Goal: Task Accomplishment & Management: Manage account settings

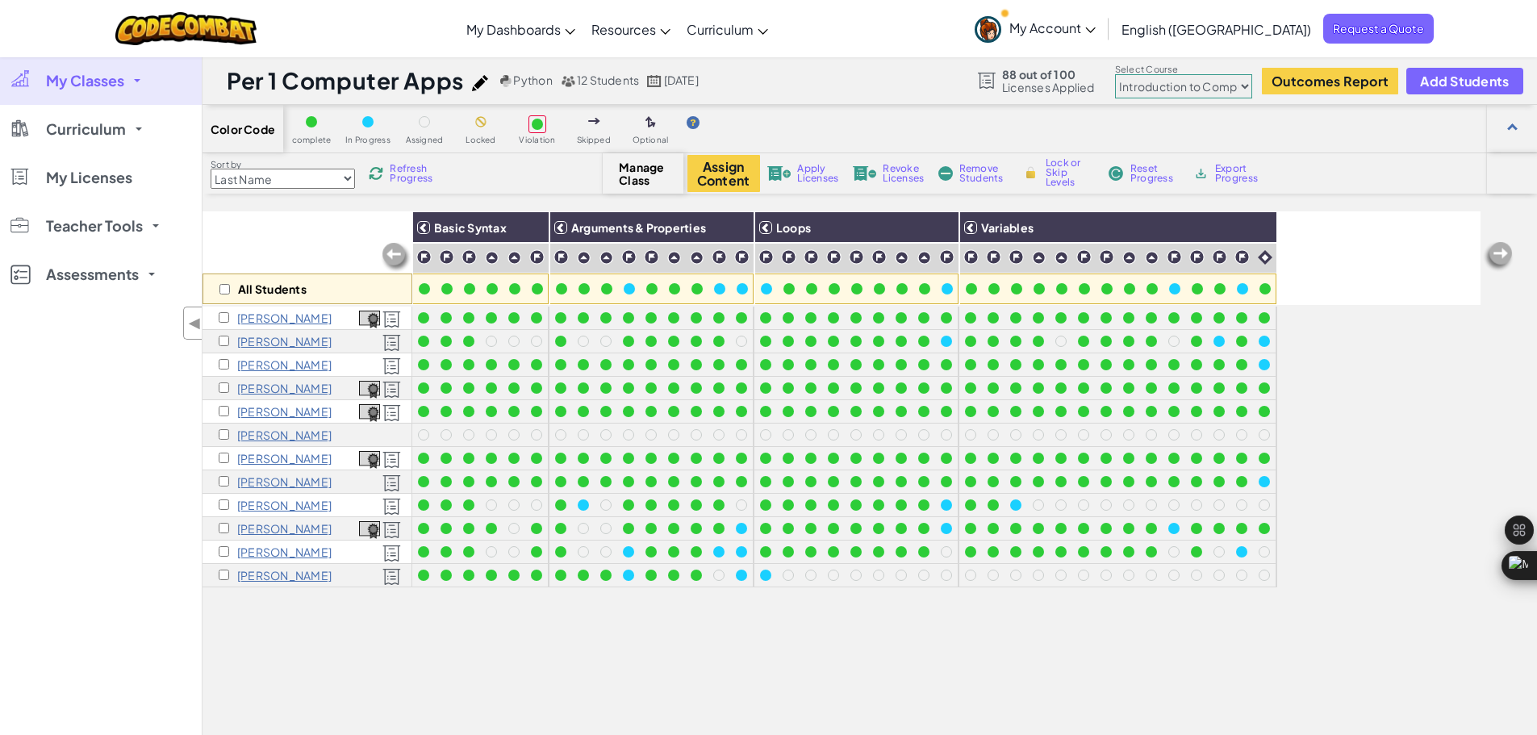
click at [110, 74] on span "My Classes" at bounding box center [85, 80] width 78 height 15
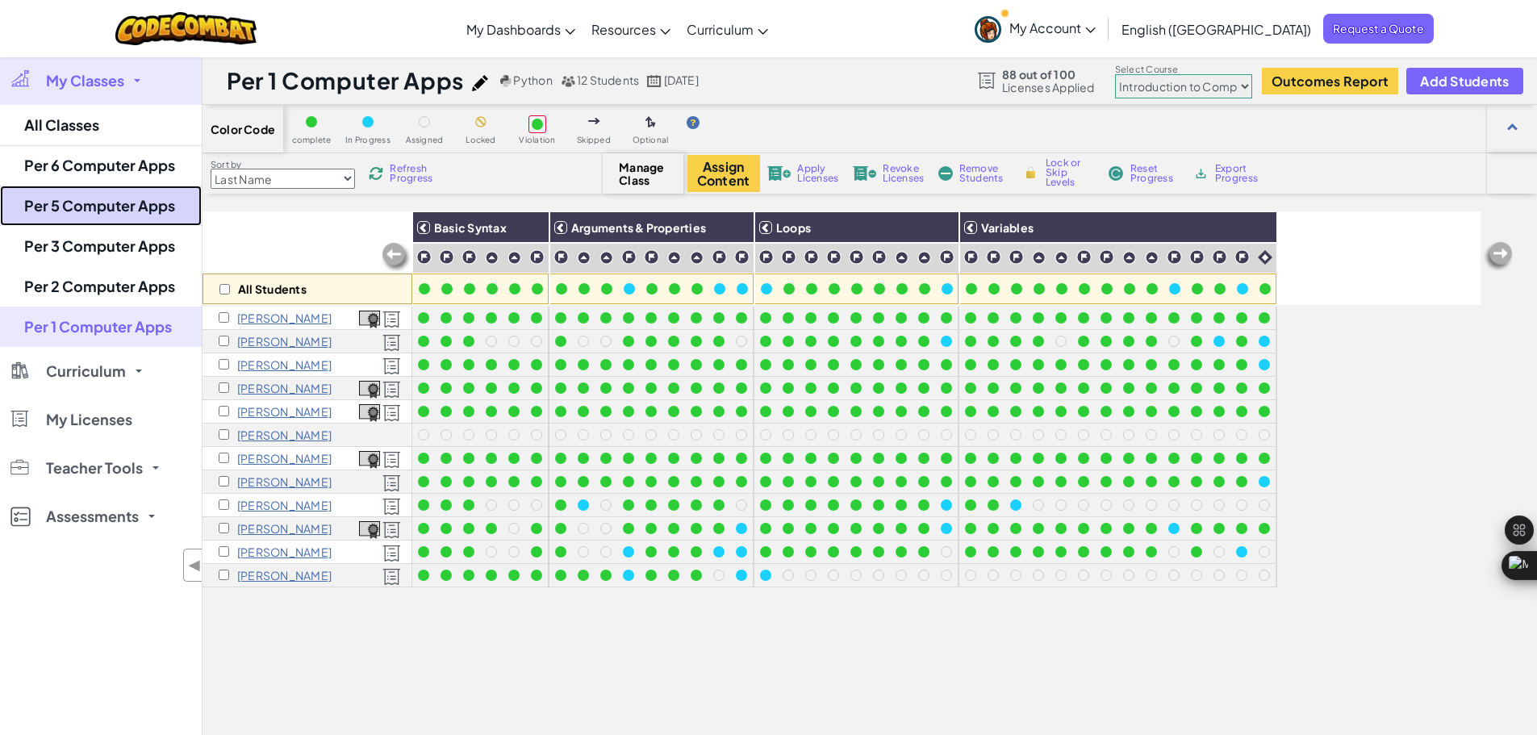
click at [115, 203] on link "Per 5 Computer Apps" at bounding box center [101, 206] width 202 height 40
select select "5632661322961295f9428638"
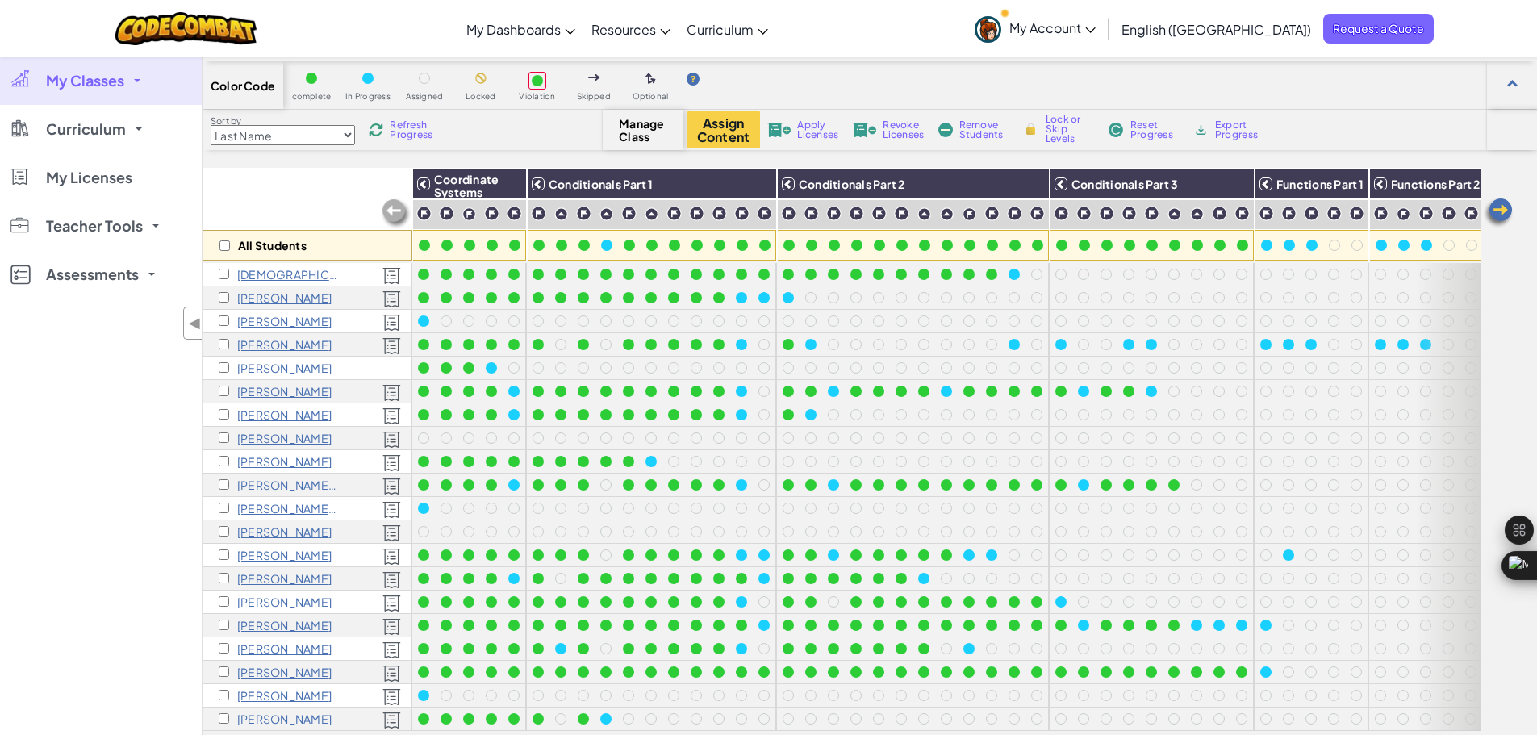
click at [96, 80] on span "My Classes" at bounding box center [85, 80] width 78 height 15
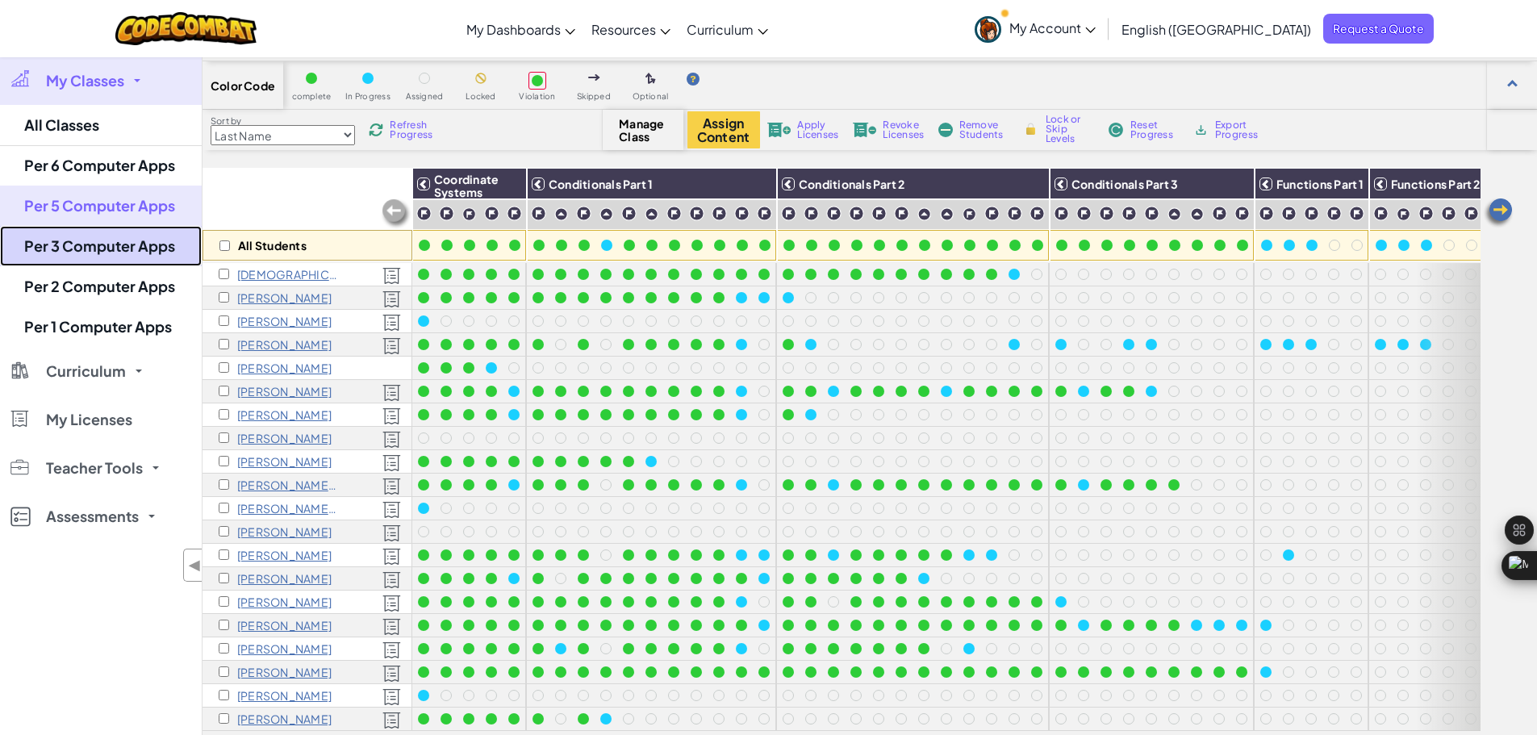
click at [166, 247] on link "Per 3 Computer Apps" at bounding box center [101, 246] width 202 height 40
select select "560f1a9f22961295f9427742"
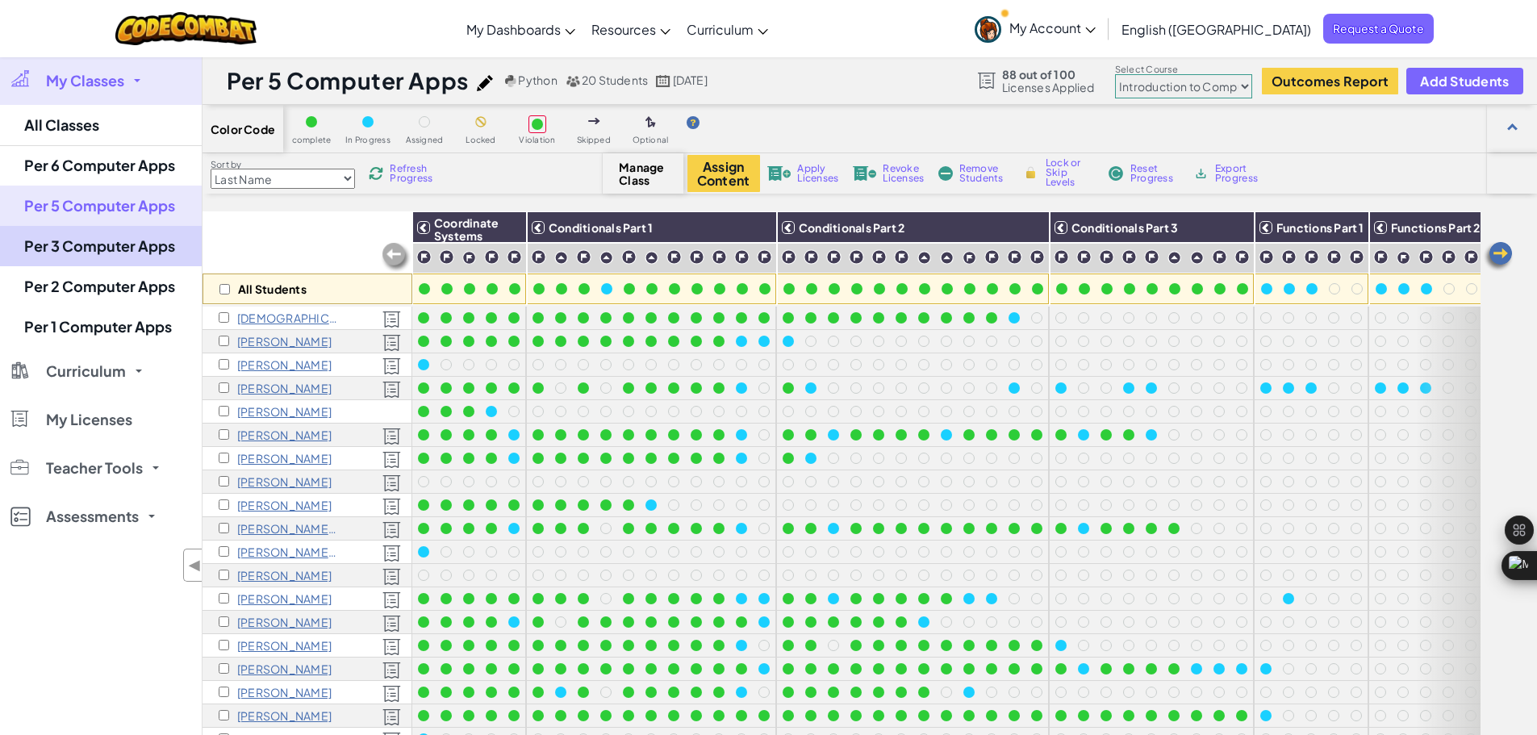
select select "560f1a9f22961295f9427742"
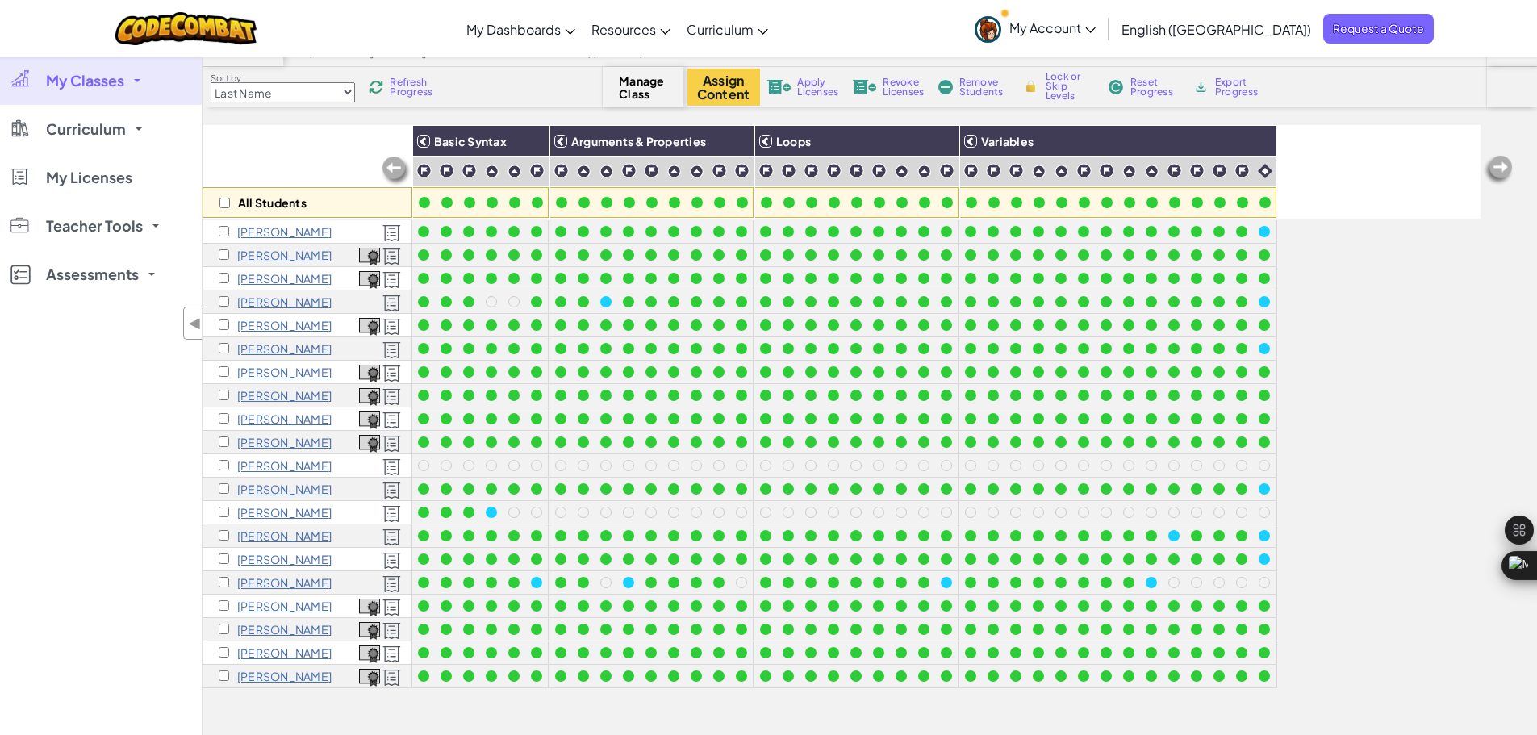
scroll to position [89, 0]
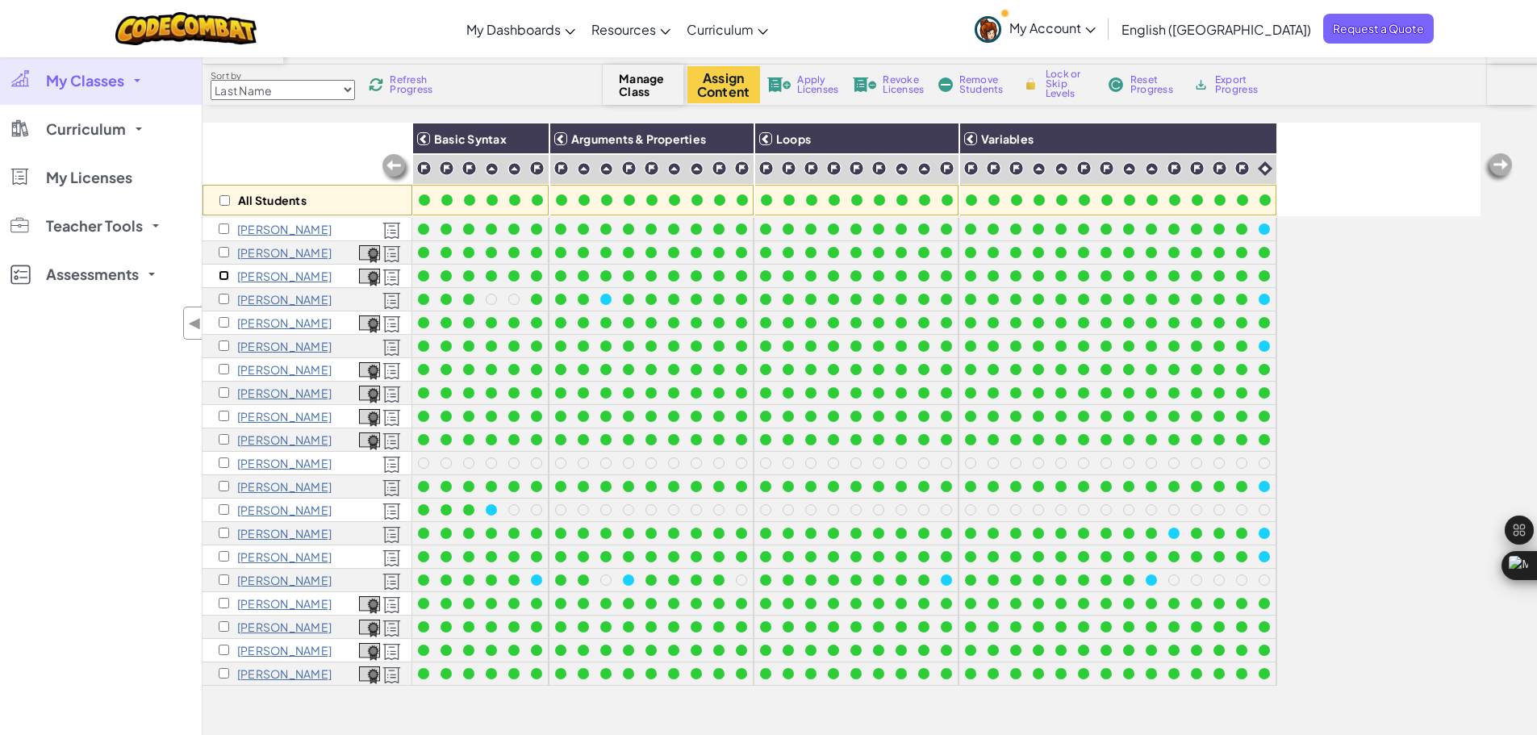
click at [225, 273] on input "checkbox" at bounding box center [224, 275] width 10 height 10
checkbox input "true"
click at [727, 86] on button "Assign Content" at bounding box center [723, 84] width 73 height 37
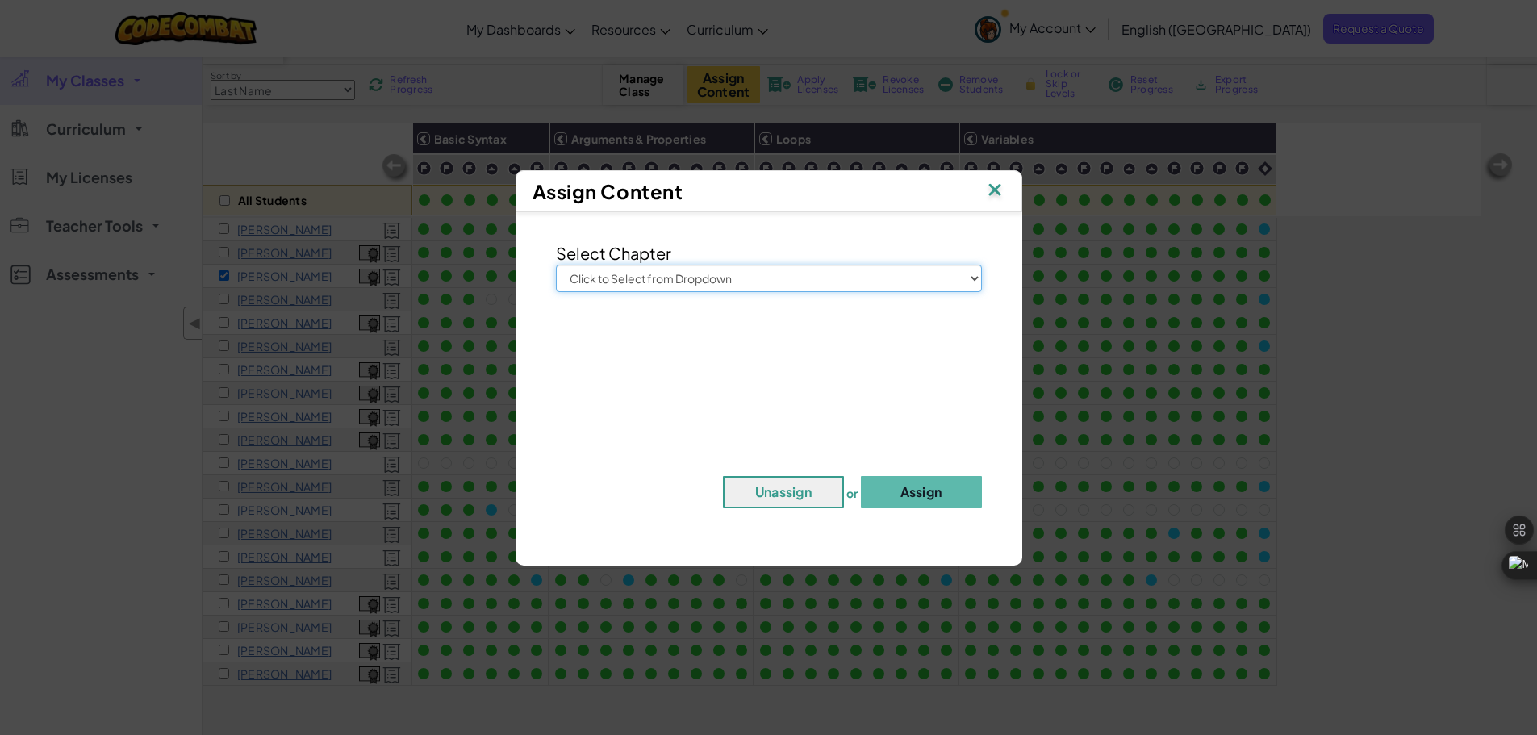
click at [976, 277] on select "Click to Select from Dropdown Junior Introduction to Computer Science Game Deve…" at bounding box center [769, 278] width 426 height 27
select select "Web Development 1"
click at [556, 265] on select "Click to Select from Dropdown Junior Introduction to Computer Science Game Deve…" at bounding box center [769, 278] width 426 height 27
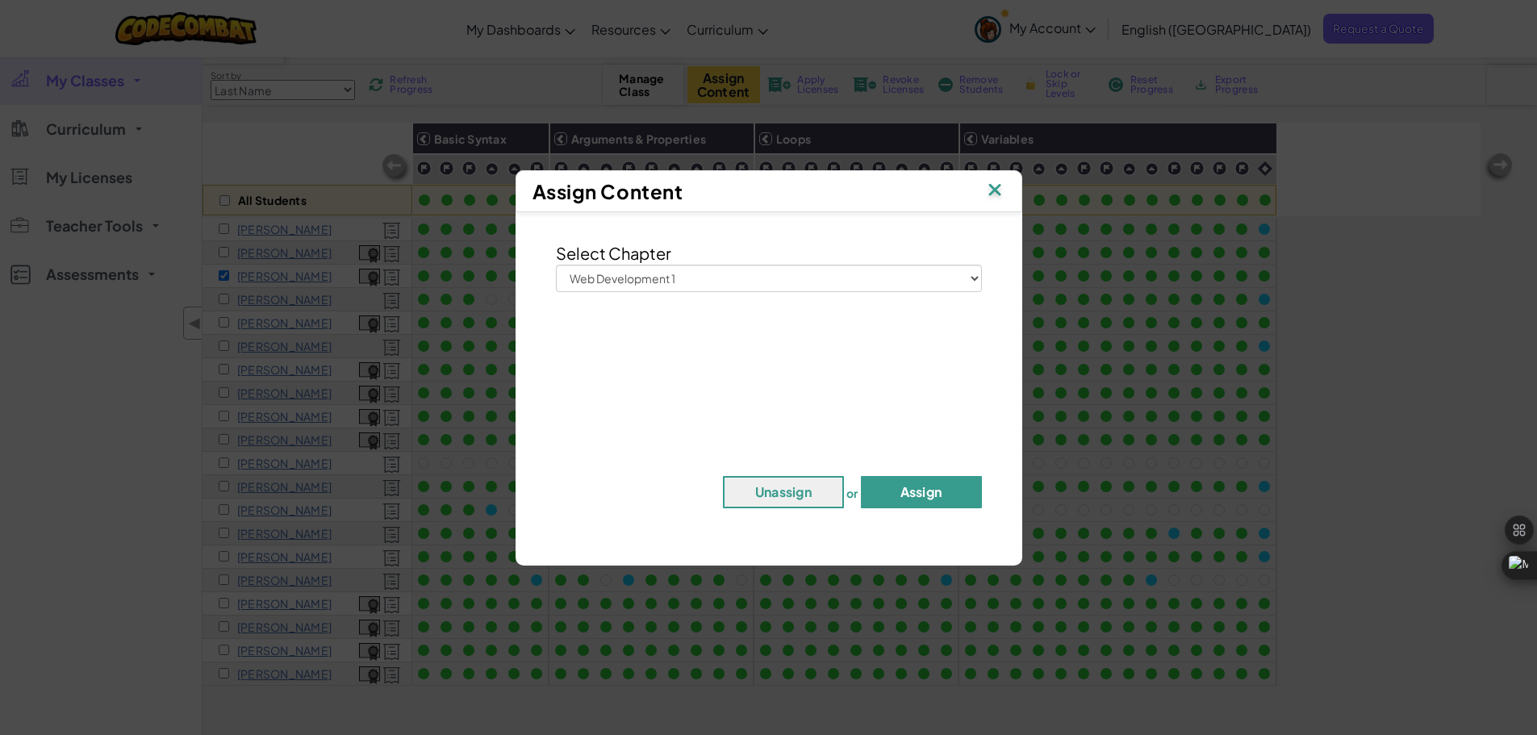
click at [907, 483] on button "Assign" at bounding box center [921, 492] width 121 height 32
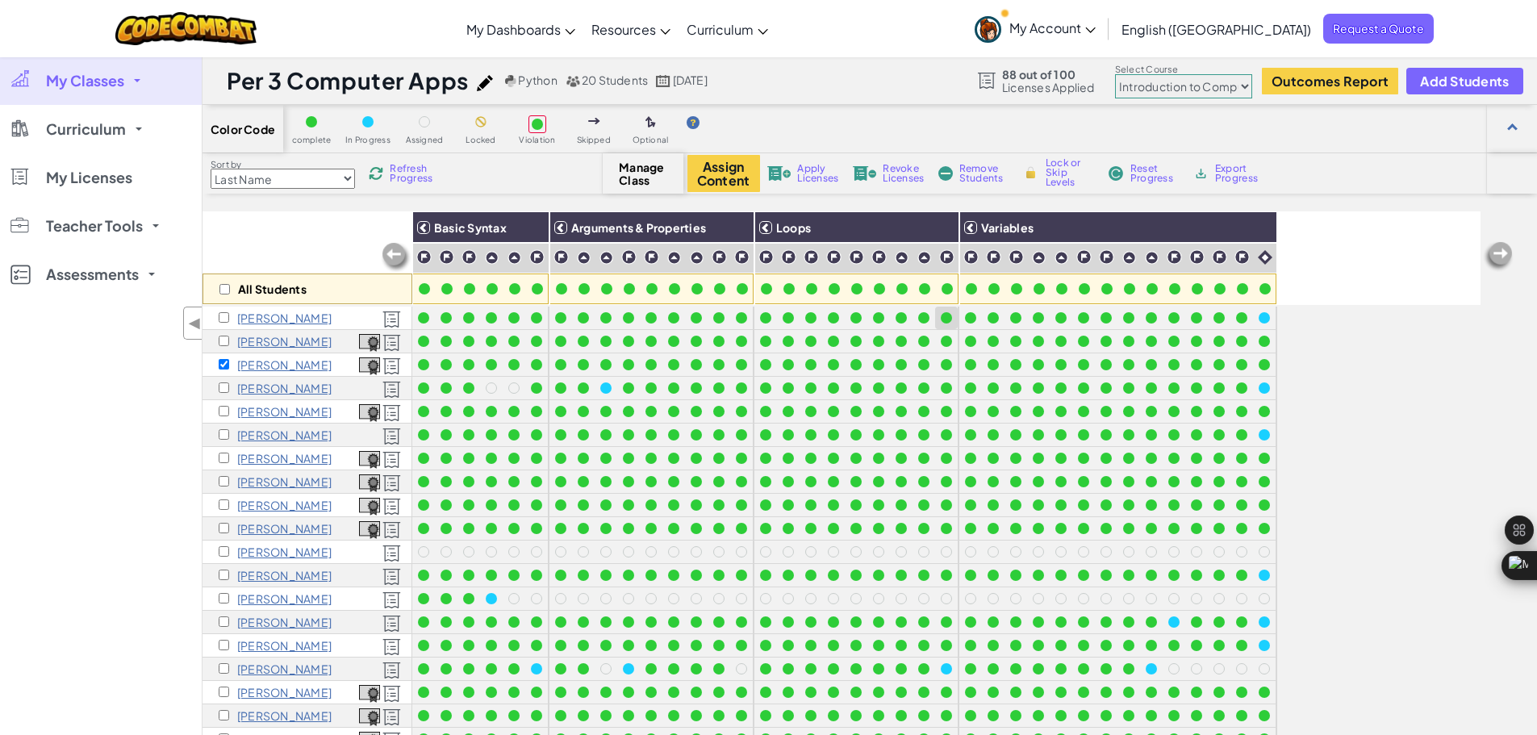
scroll to position [21, 0]
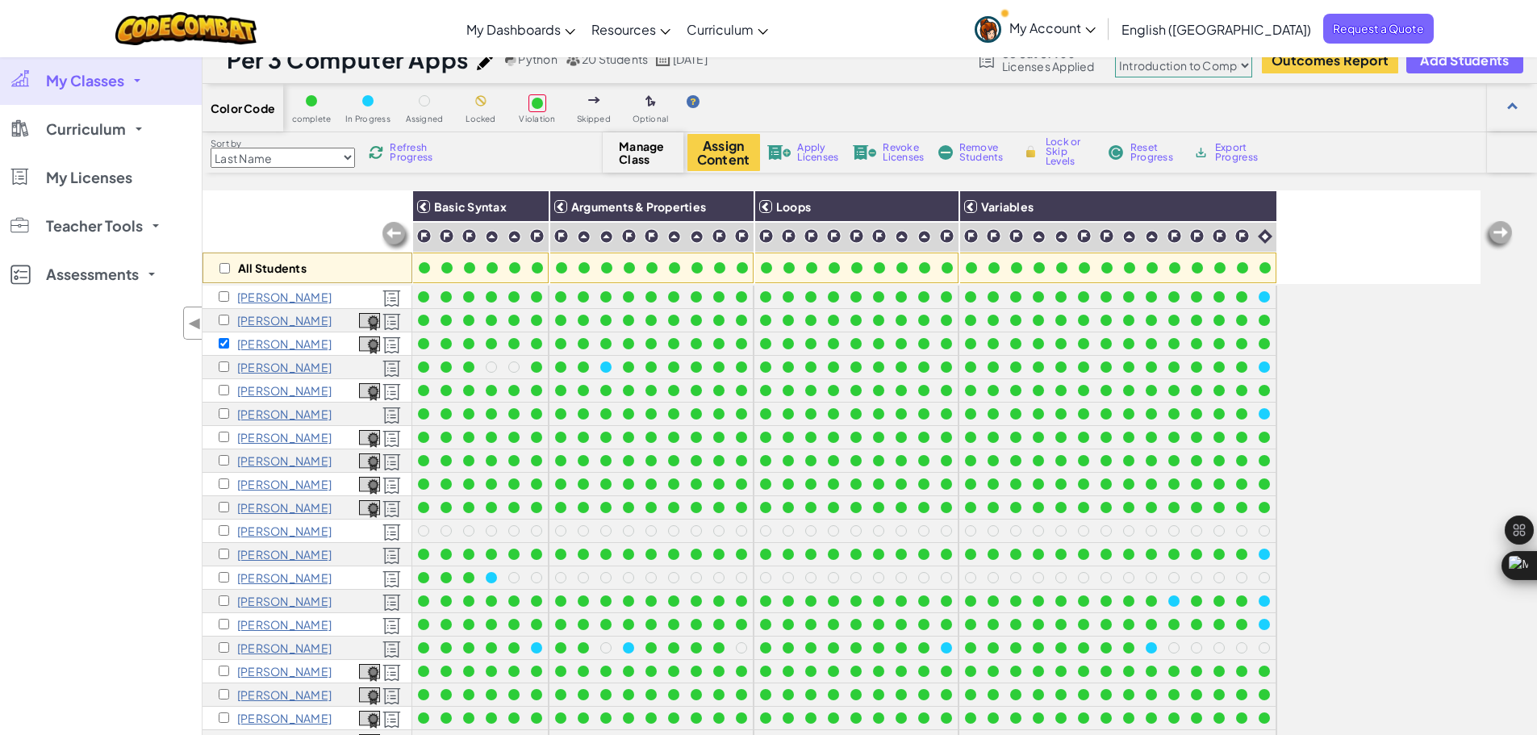
click at [1156, 65] on select "Junior Introduction to Computer Science Game Development 1 Web Development 1 Co…" at bounding box center [1183, 65] width 137 height 24
select select "5789587aad86a6efb573701f"
click at [1116, 53] on select "Junior Introduction to Computer Science Game Development 1 Web Development 1 Co…" at bounding box center [1183, 65] width 137 height 24
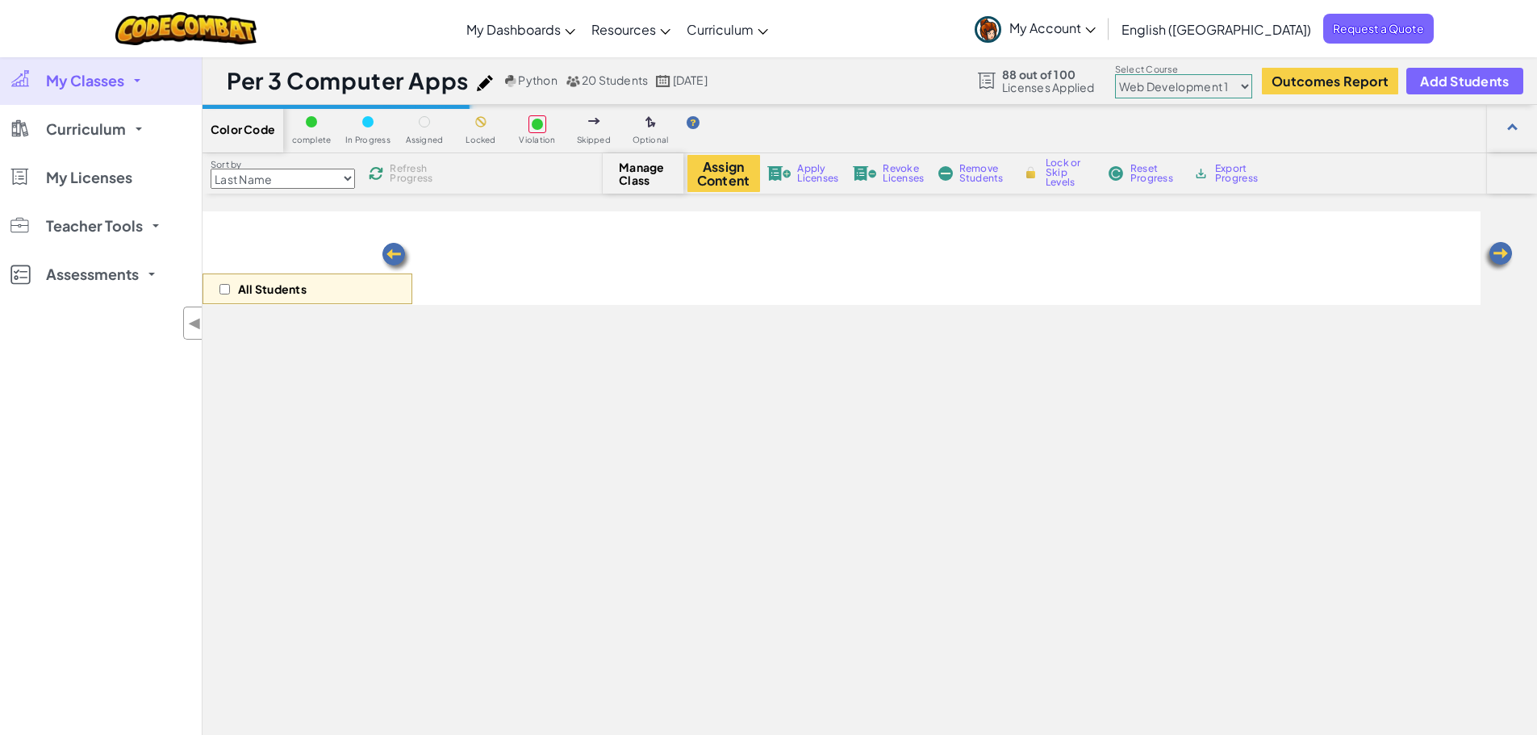
select select "5789587aad86a6efb573701f"
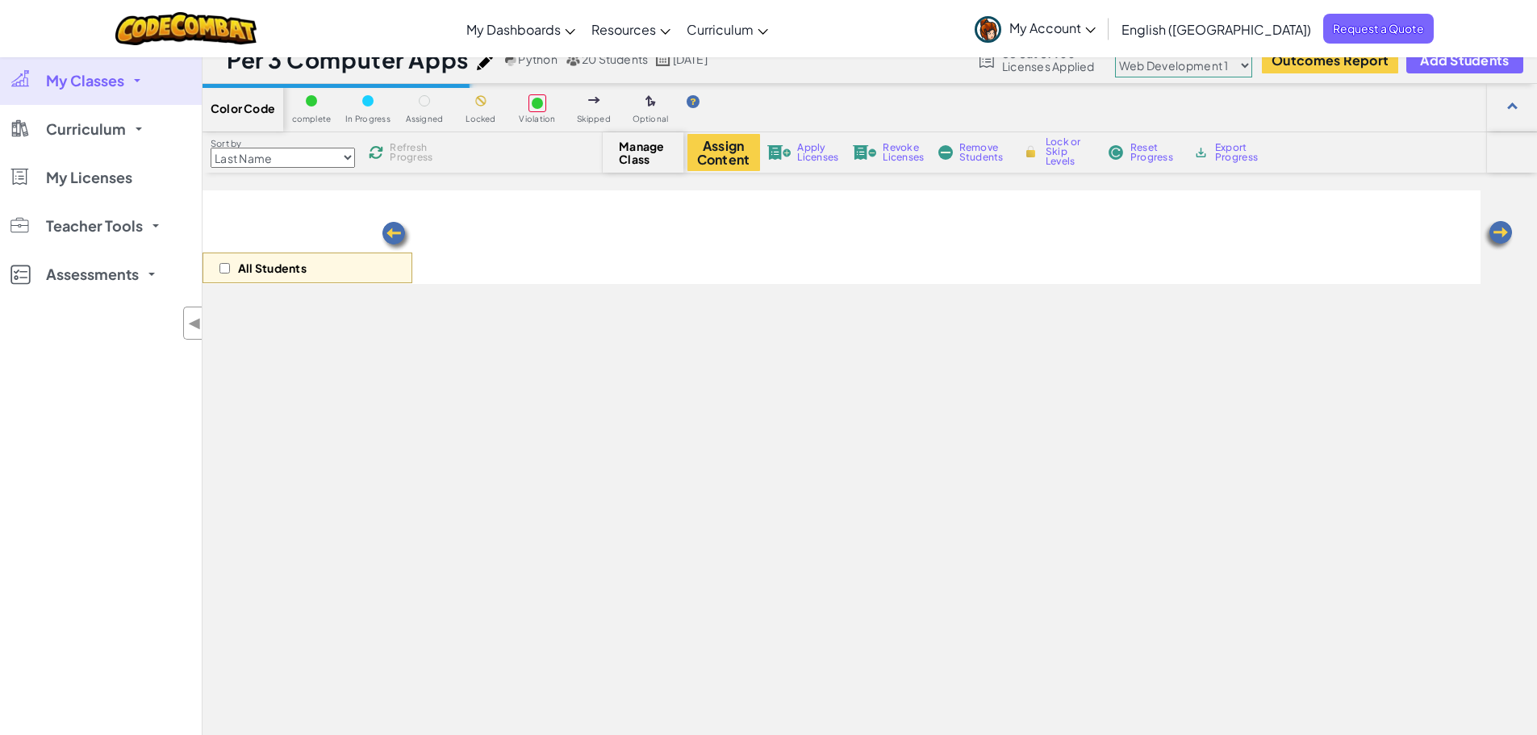
scroll to position [21, 0]
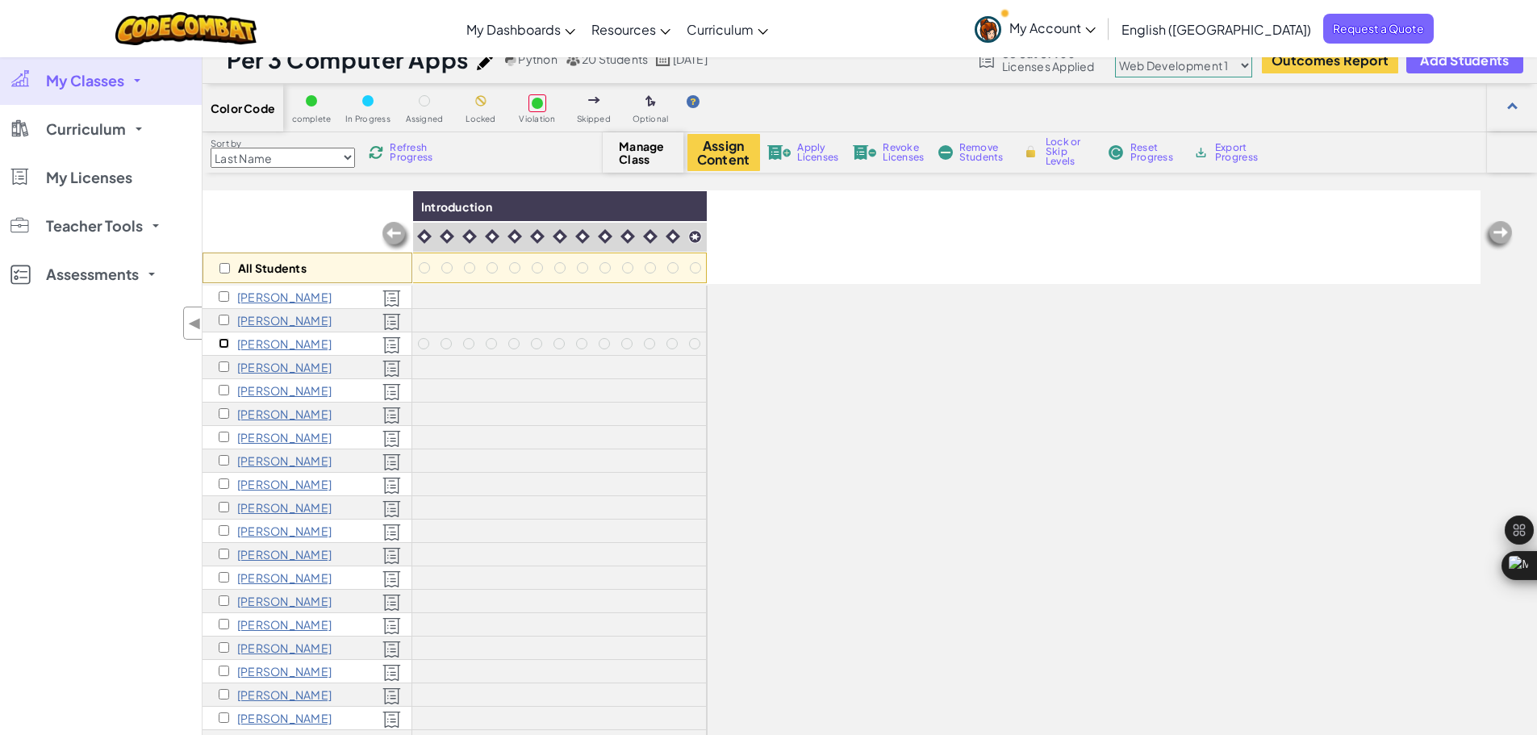
click at [226, 345] on input "checkbox" at bounding box center [224, 343] width 10 height 10
checkbox input "true"
click at [723, 146] on button "Assign Content" at bounding box center [723, 152] width 73 height 37
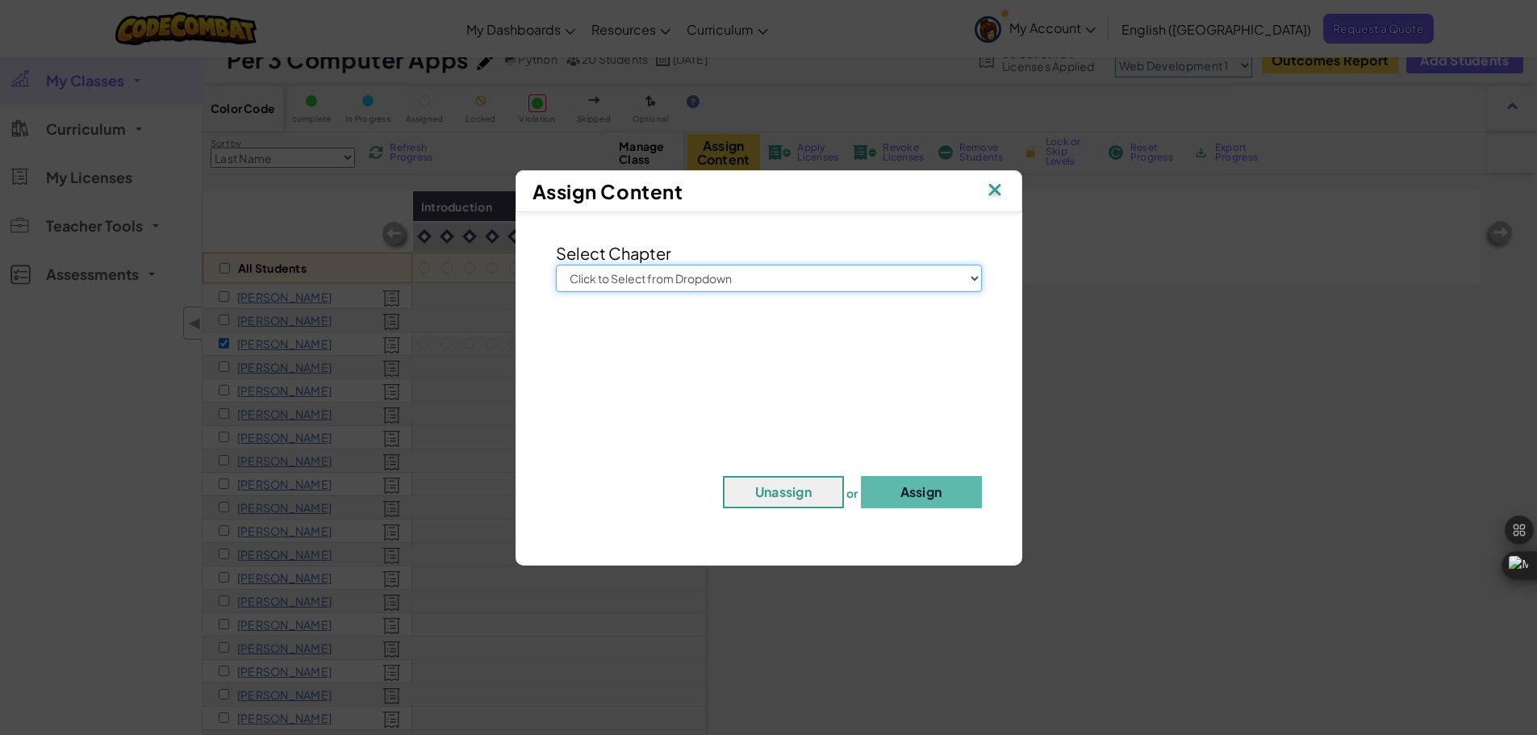
click at [768, 271] on select "Click to Select from Dropdown Junior Introduction to Computer Science Game Deve…" at bounding box center [769, 278] width 426 height 27
select select "Game Development 1"
click at [556, 265] on select "Click to Select from Dropdown Junior Introduction to Computer Science Game Deve…" at bounding box center [769, 278] width 426 height 27
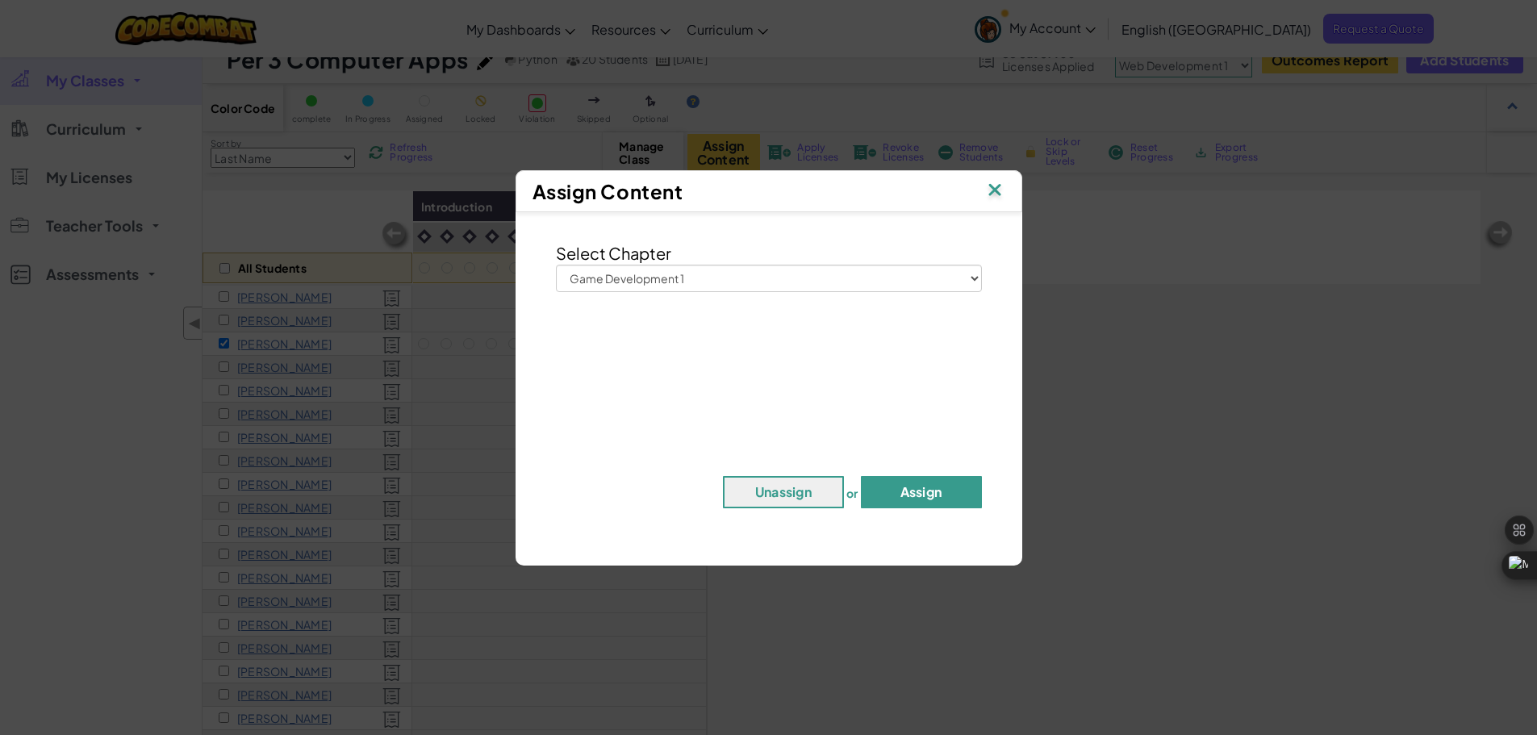
click at [891, 490] on button "Assign" at bounding box center [921, 492] width 121 height 32
